Goal: Task Accomplishment & Management: Complete application form

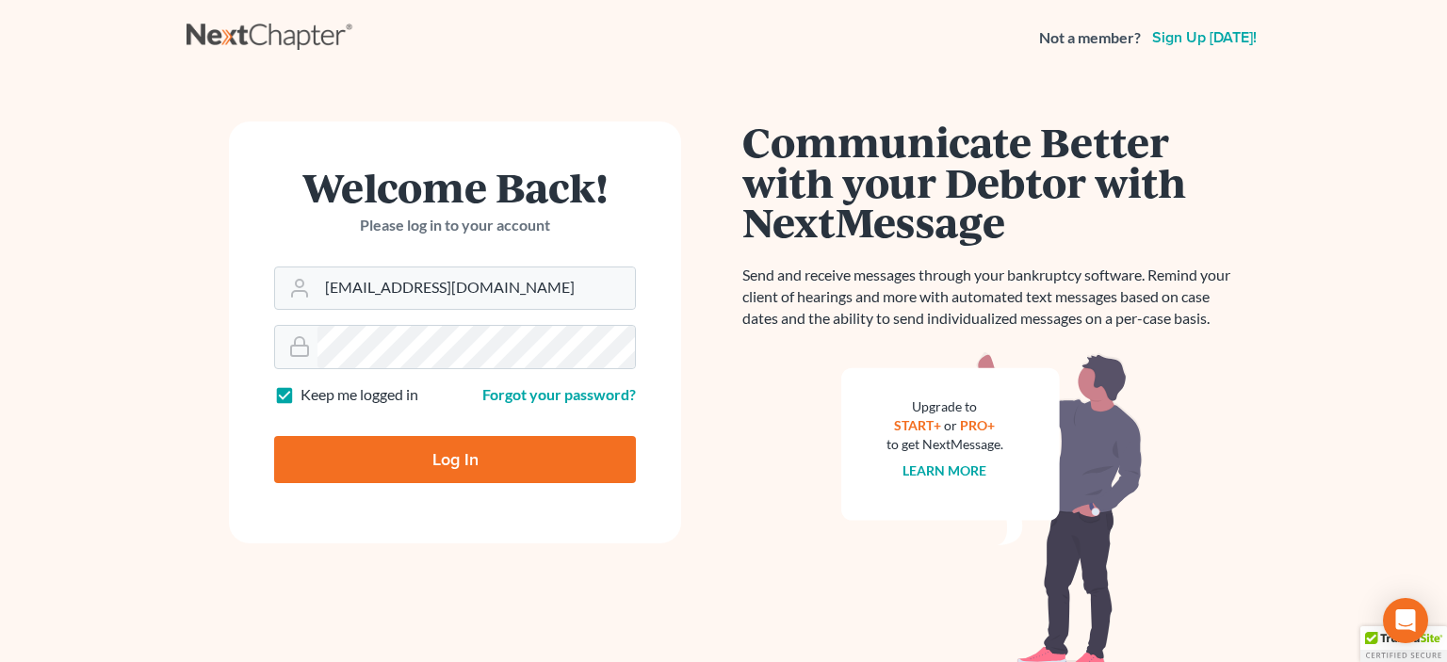
click at [492, 457] on input "Log In" at bounding box center [455, 459] width 362 height 47
type input "Thinking..."
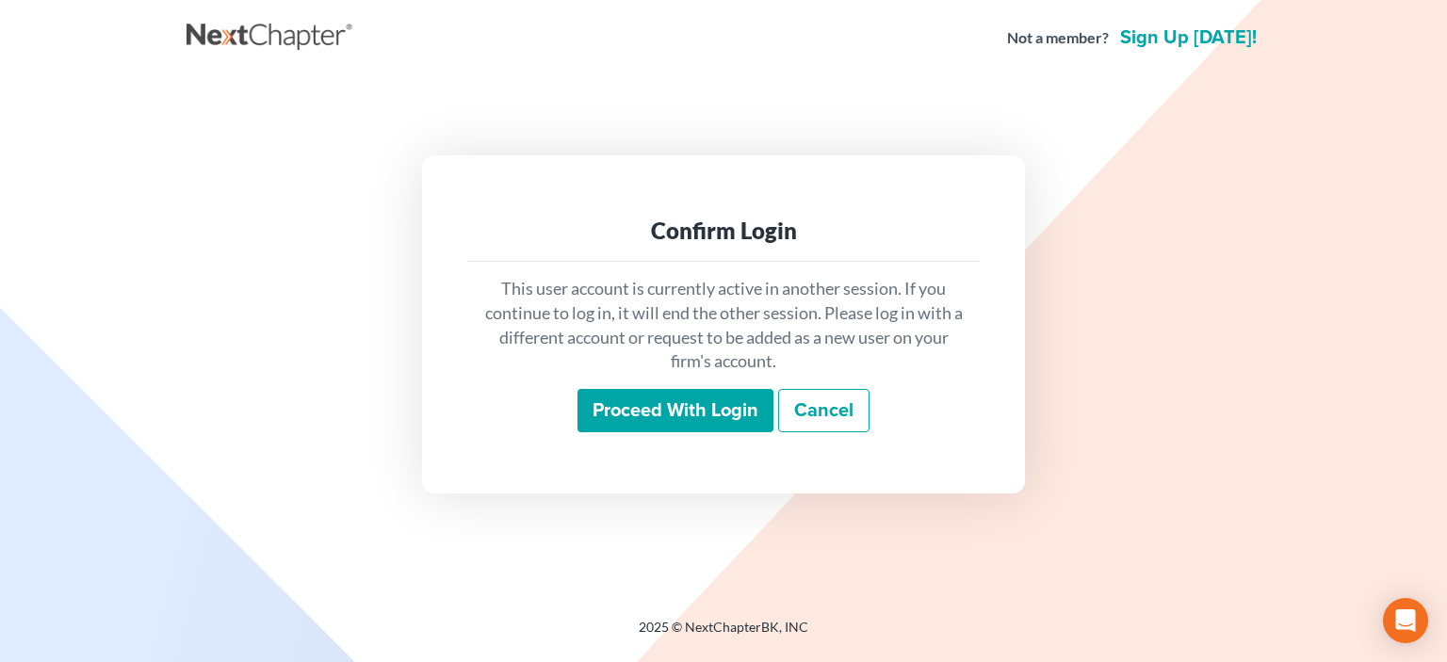
click at [617, 408] on input "Proceed with login" at bounding box center [675, 410] width 196 height 43
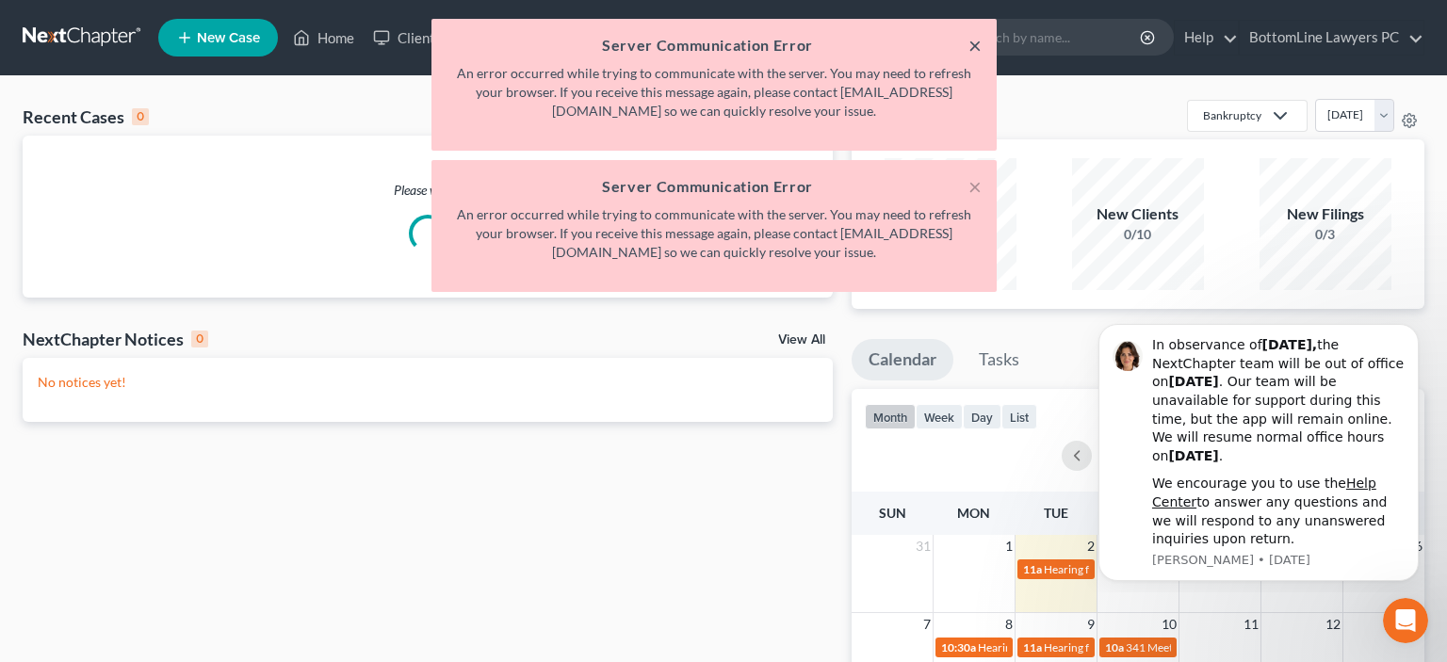
click at [977, 46] on button "×" at bounding box center [974, 45] width 13 height 23
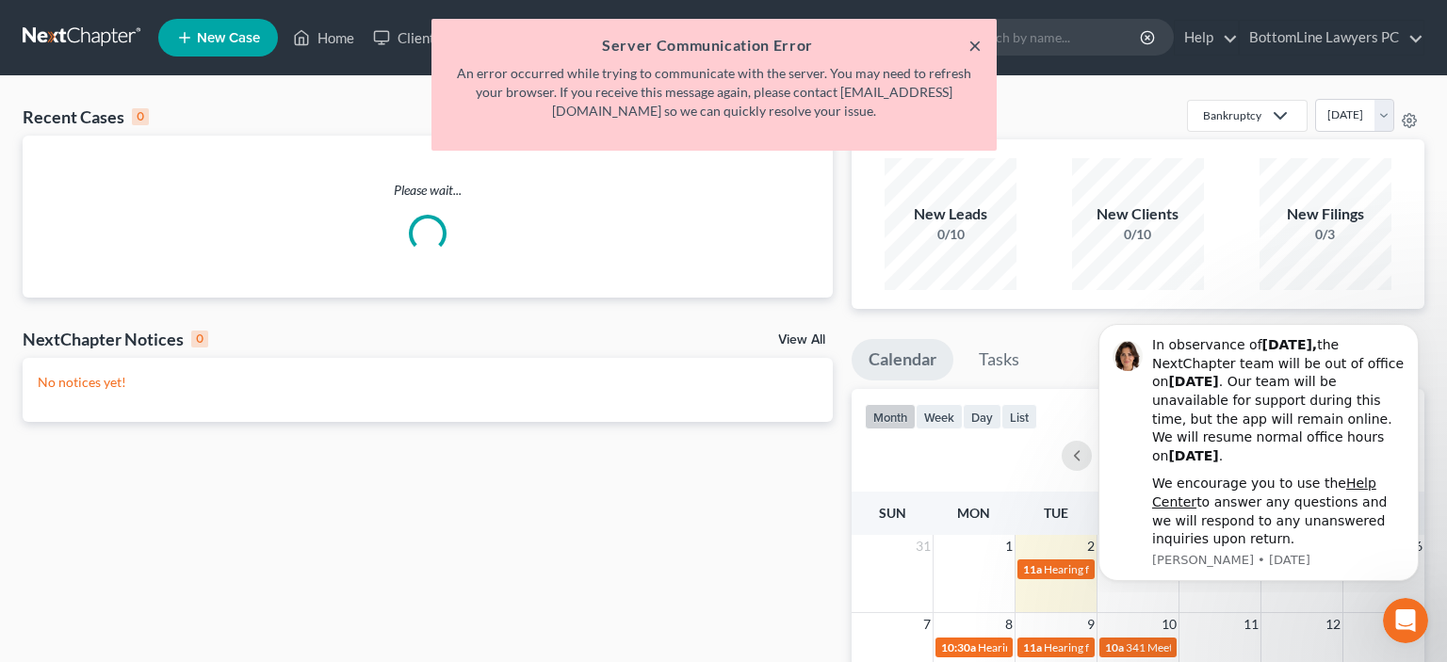
click at [977, 56] on button "×" at bounding box center [974, 45] width 13 height 23
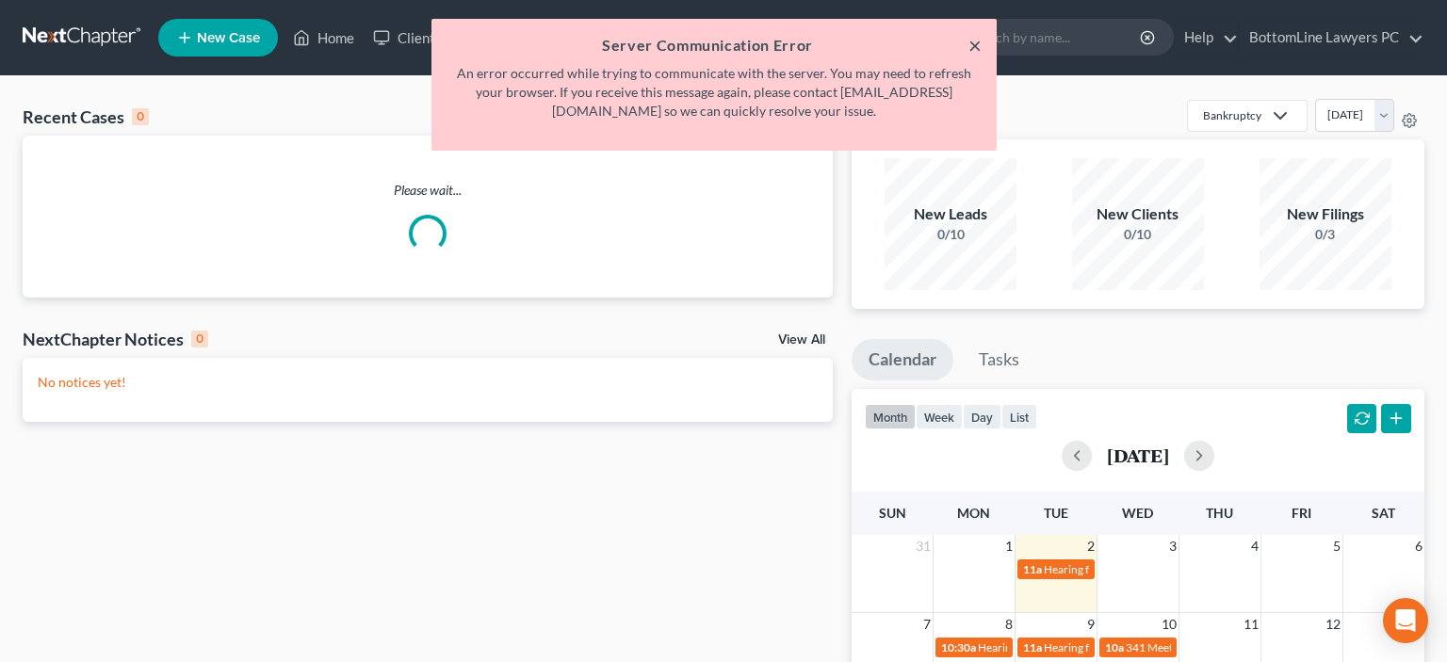
click at [974, 41] on button "×" at bounding box center [974, 45] width 13 height 23
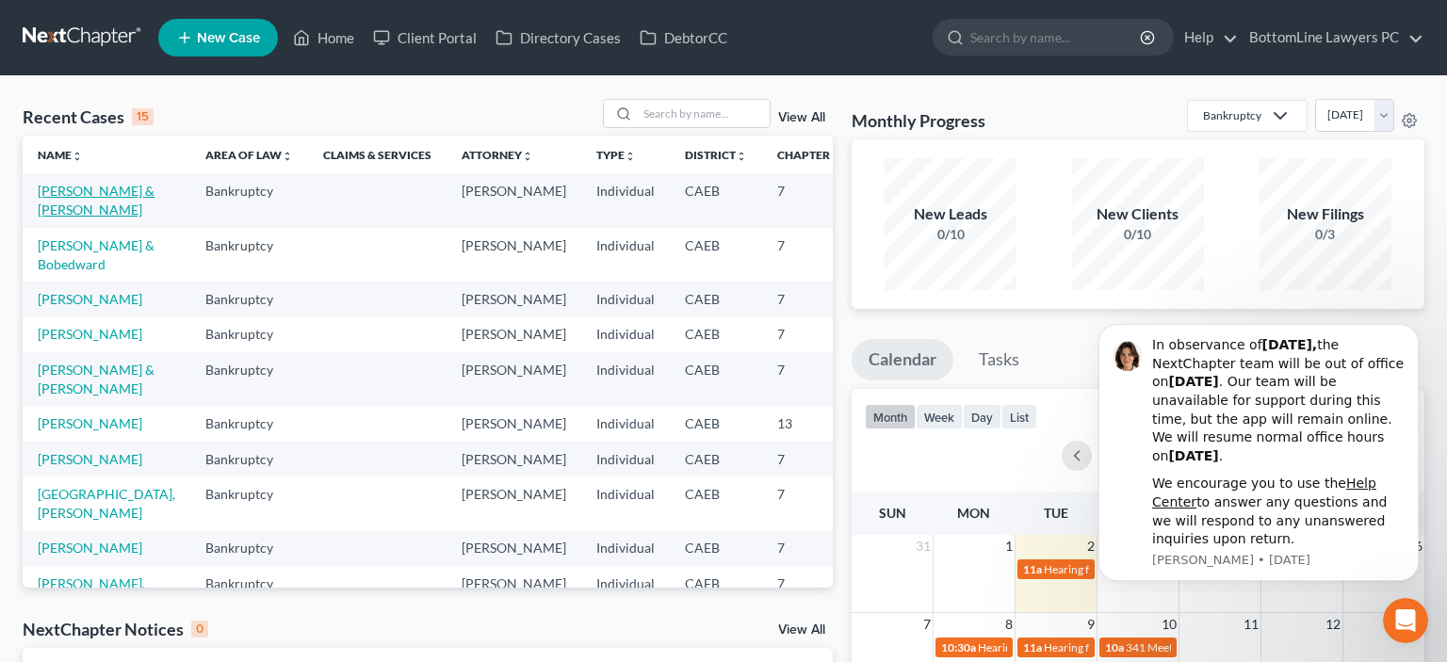
click at [73, 213] on link "[PERSON_NAME] & [PERSON_NAME]" at bounding box center [96, 200] width 117 height 35
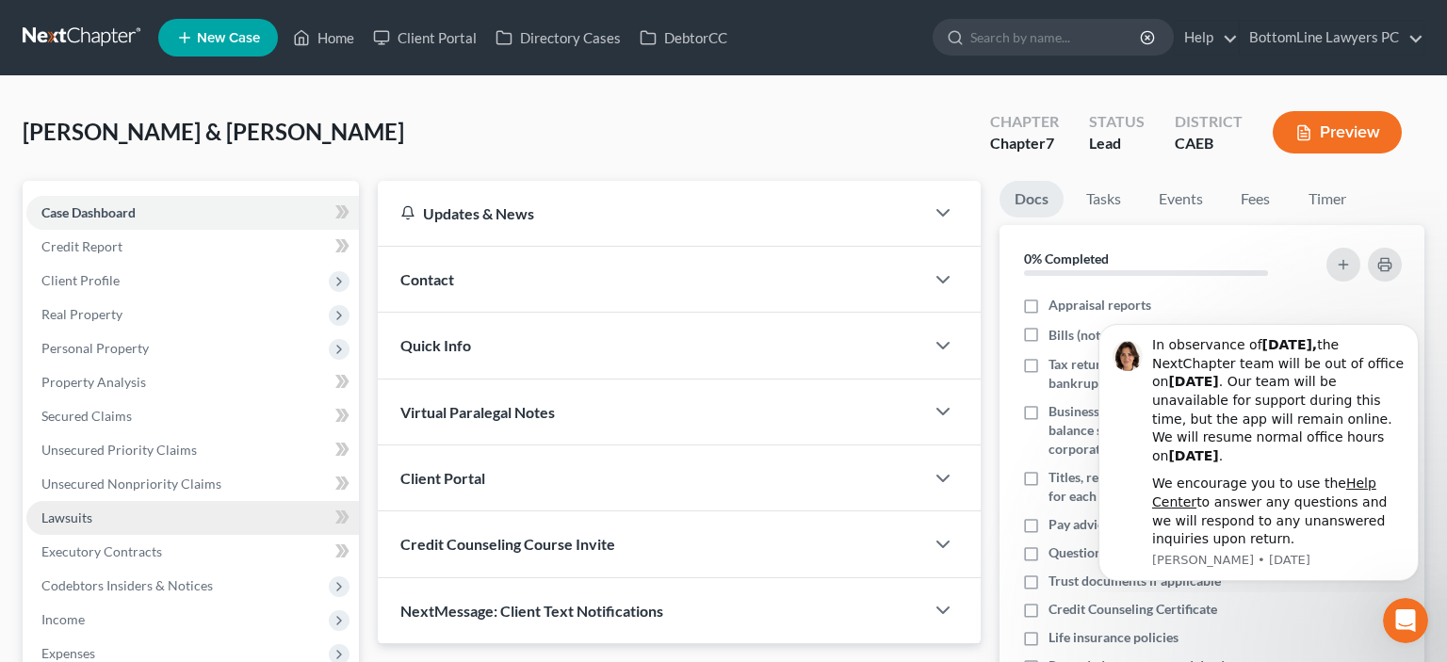
scroll to position [99, 0]
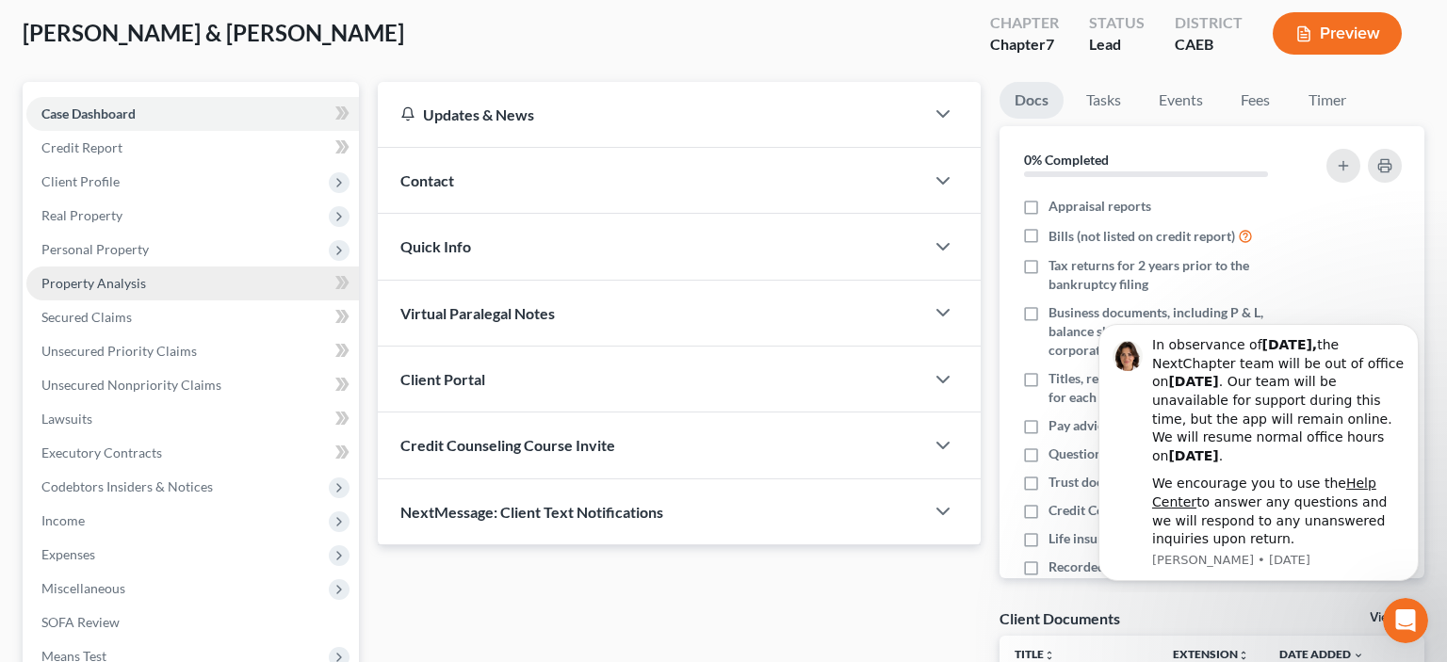
click at [119, 283] on span "Property Analysis" at bounding box center [93, 283] width 105 height 16
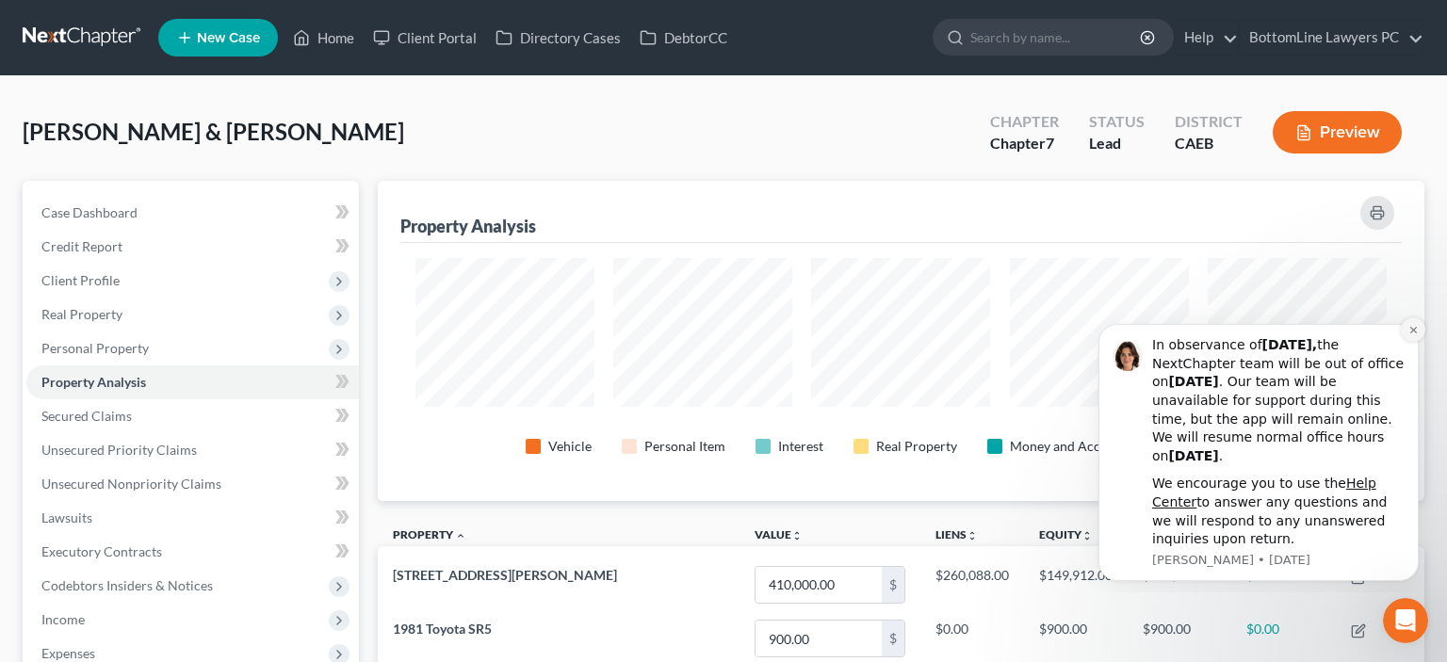
click at [1410, 334] on icon "Dismiss notification" at bounding box center [1413, 330] width 10 height 10
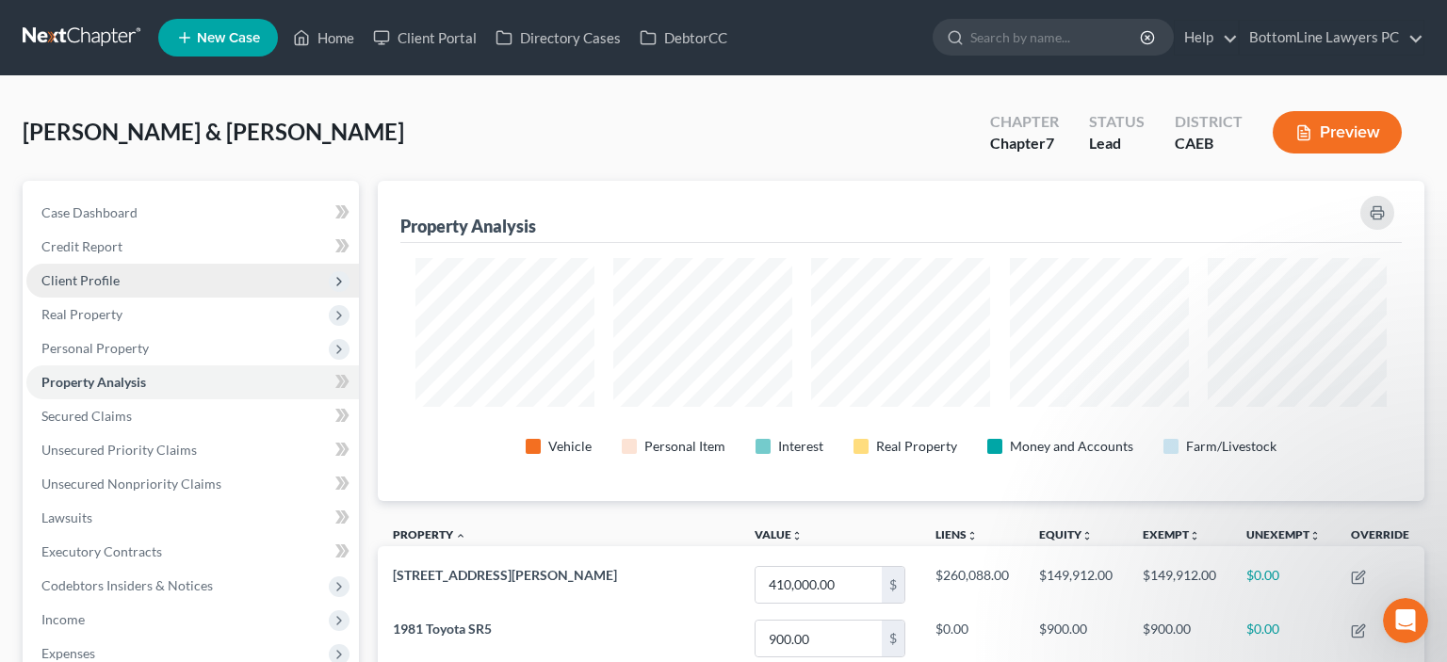
click at [104, 281] on span "Client Profile" at bounding box center [80, 280] width 78 height 16
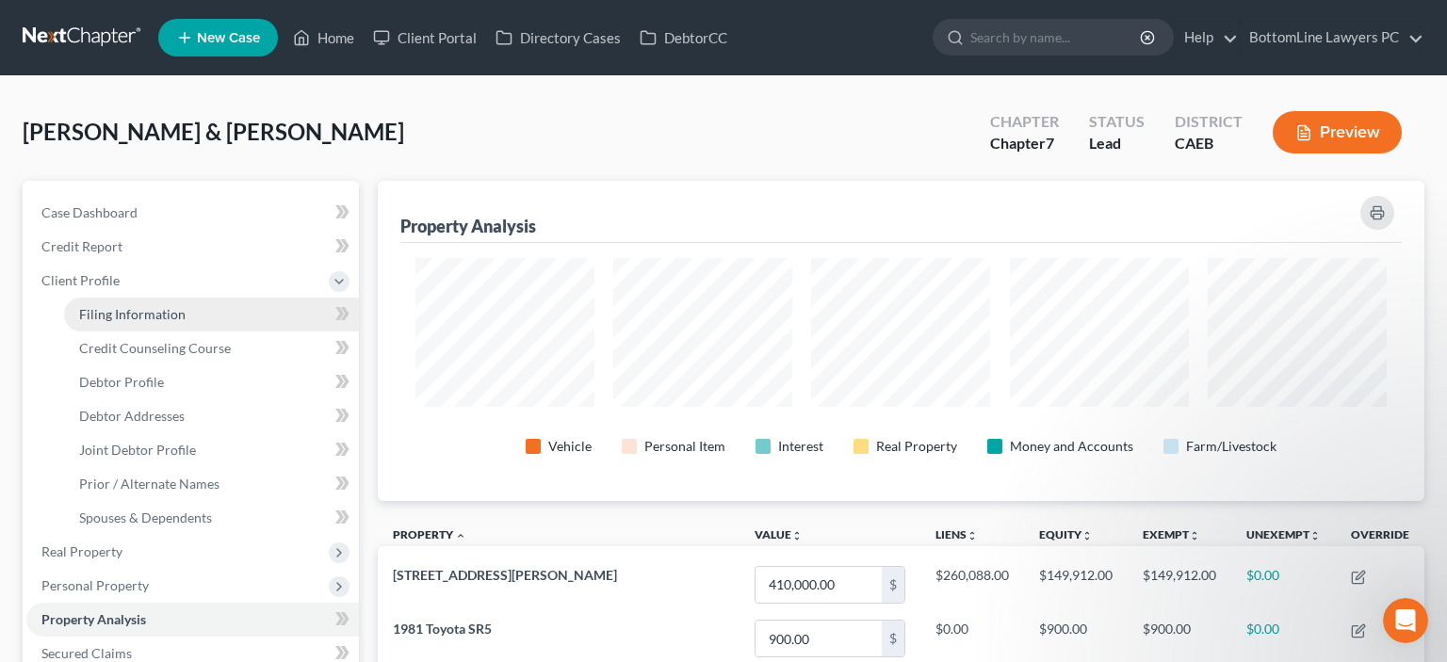
click at [138, 317] on span "Filing Information" at bounding box center [132, 314] width 106 height 16
select select "1"
select select "0"
select select "4"
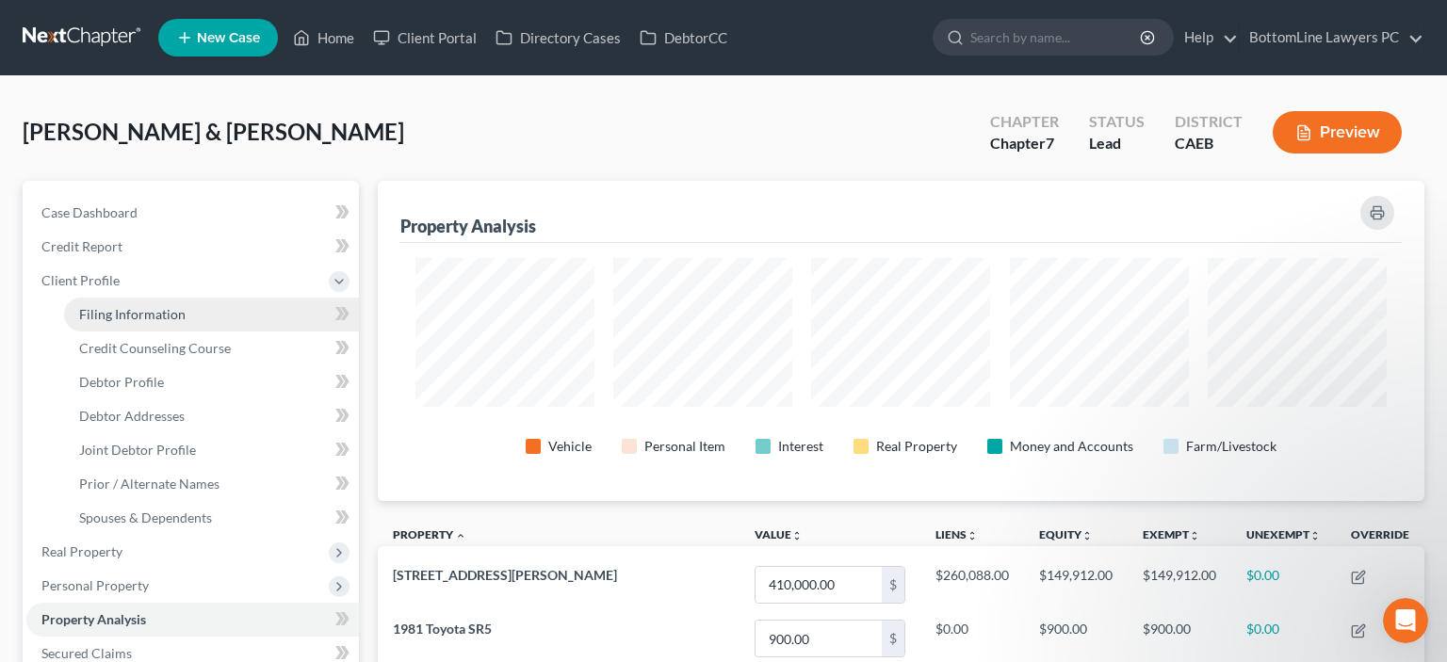
select select "1"
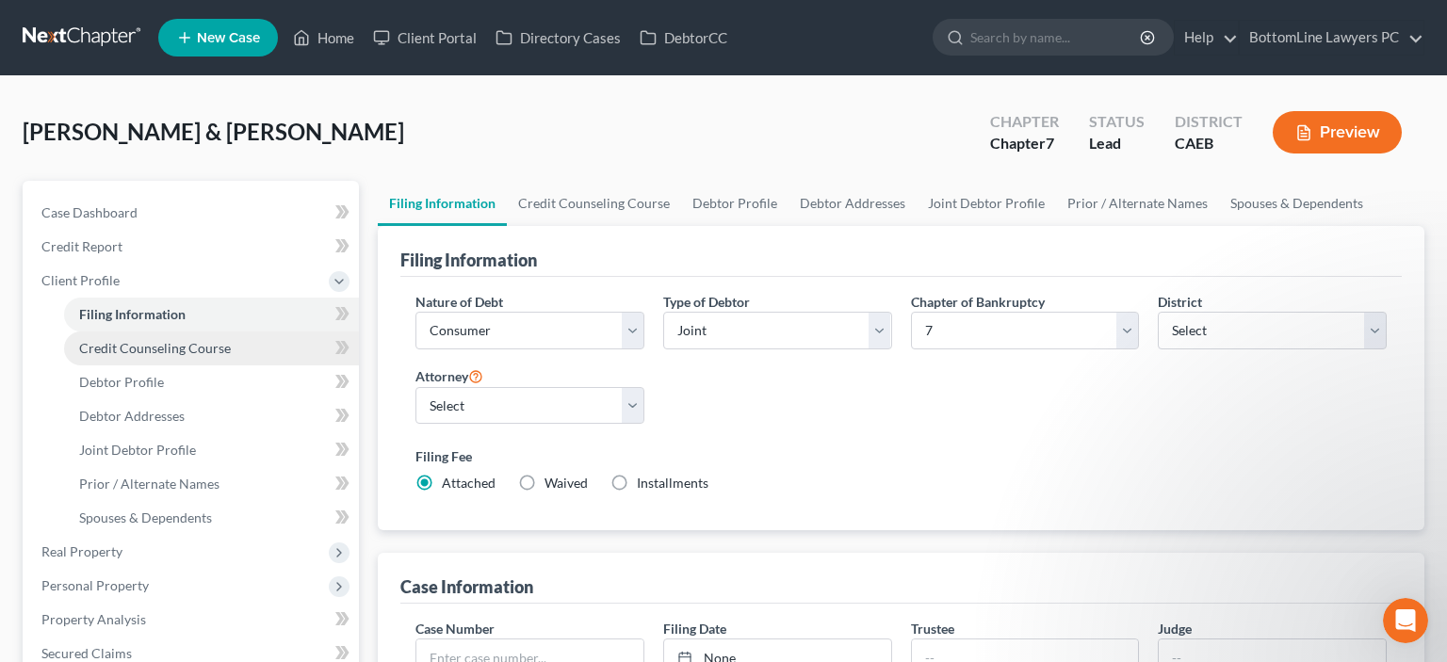
click at [172, 352] on span "Credit Counseling Course" at bounding box center [155, 348] width 152 height 16
